Goal: Use online tool/utility: Utilize a website feature to perform a specific function

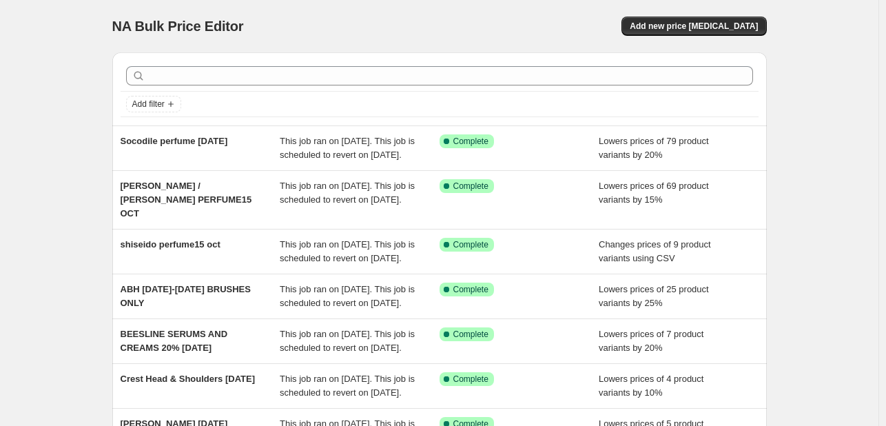
click at [312, 65] on div at bounding box center [440, 76] width 638 height 30
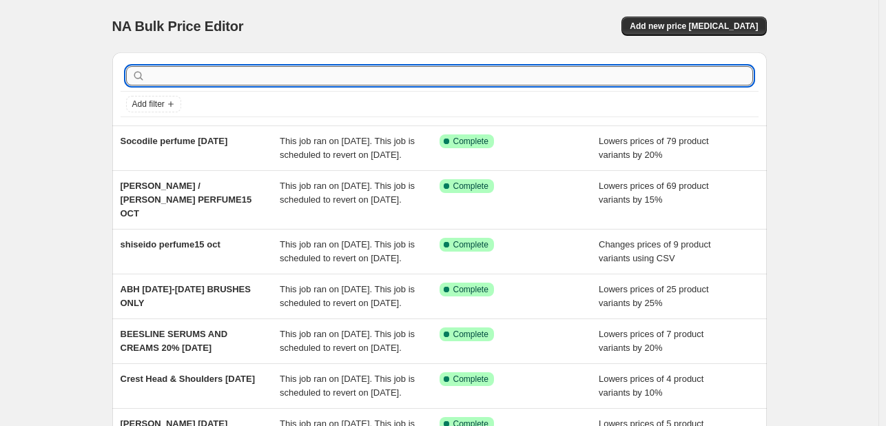
click at [320, 72] on input "text" at bounding box center [450, 75] width 605 height 19
type input "fall refresh"
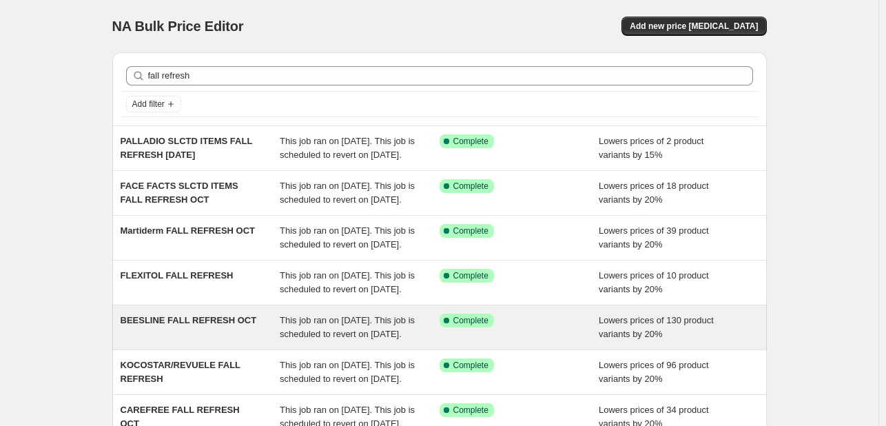
click at [207, 325] on span "BEESLINE FALL REFRESH OCT" at bounding box center [189, 320] width 136 height 10
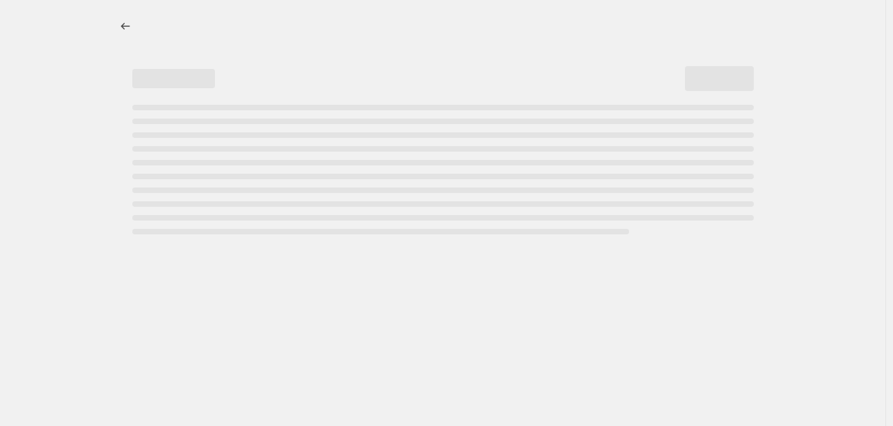
select select "percentage"
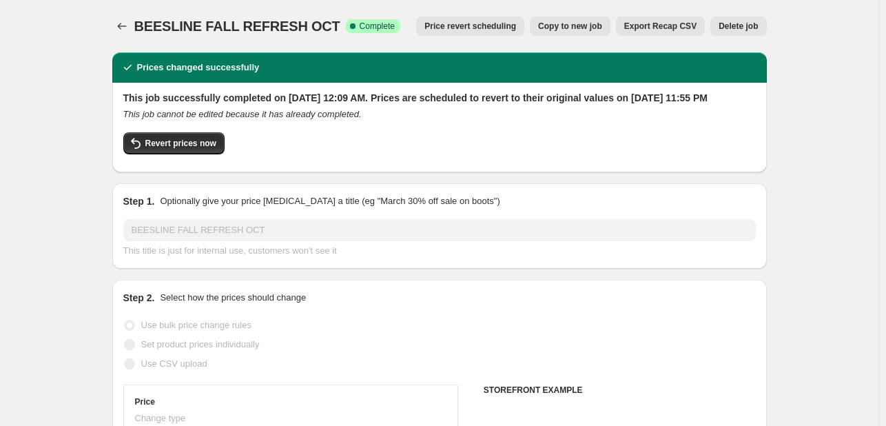
select select "tag"
click at [189, 150] on button "Revert prices now" at bounding box center [173, 143] width 101 height 22
checkbox input "false"
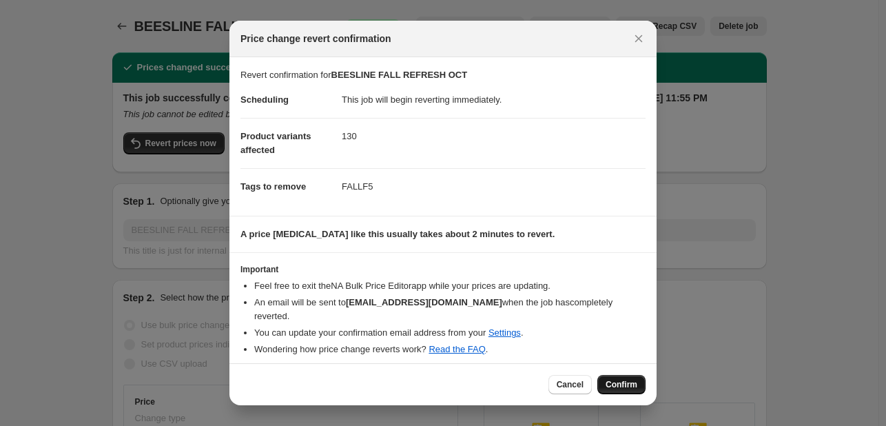
click at [624, 381] on span "Confirm" at bounding box center [622, 384] width 32 height 11
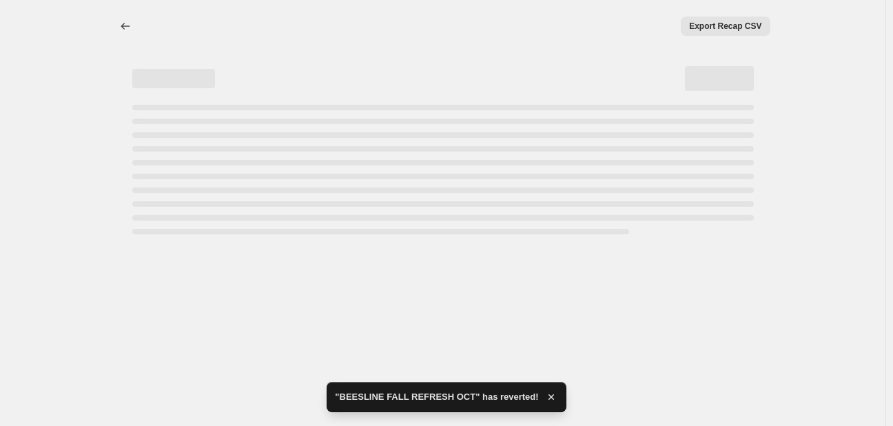
select select "percentage"
select select "tag"
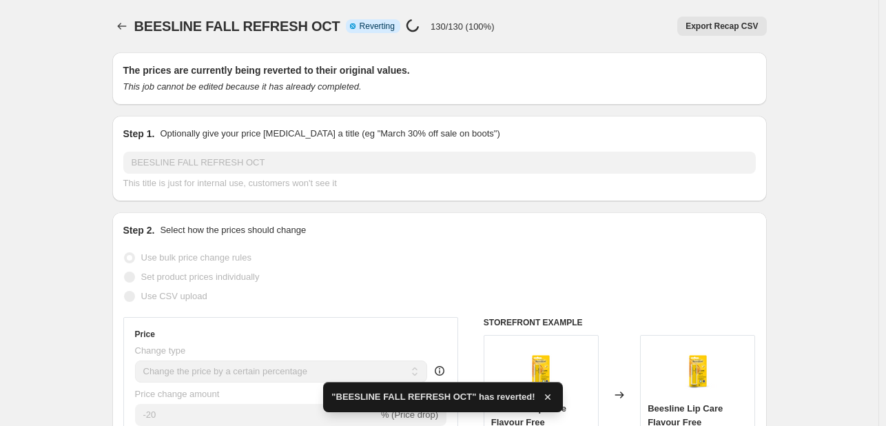
checkbox input "true"
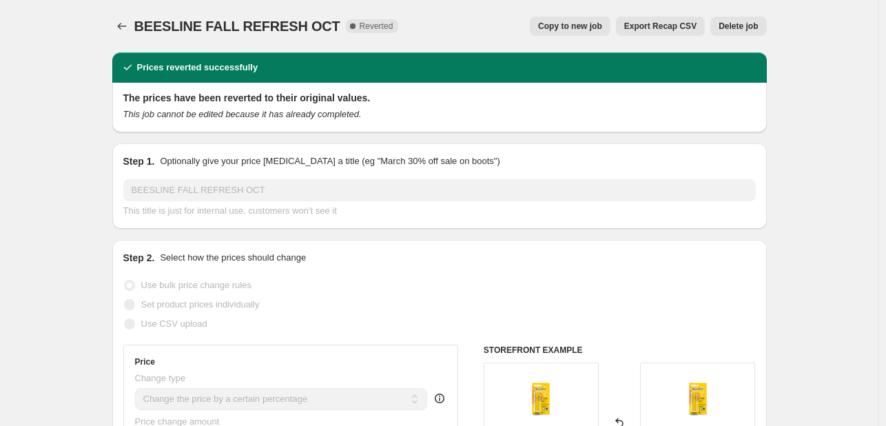
click at [584, 30] on span "Copy to new job" at bounding box center [570, 26] width 64 height 11
select select "percentage"
select select "tag"
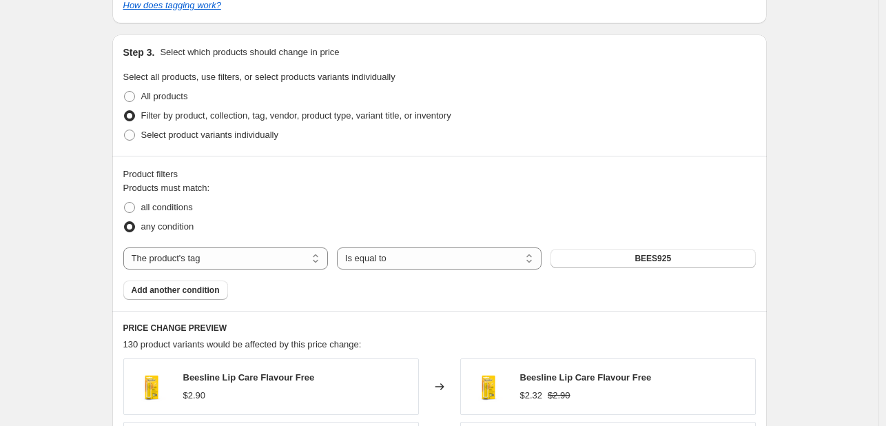
scroll to position [689, 0]
